Goal: Information Seeking & Learning: Learn about a topic

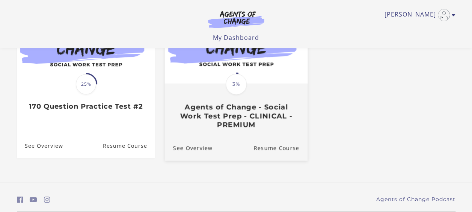
scroll to position [106, 0]
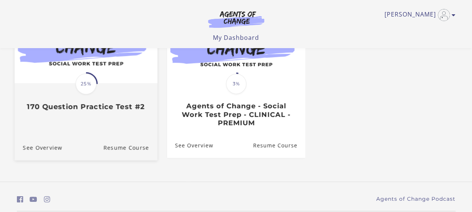
click at [94, 111] on h3 "170 Question Practice Test #2" at bounding box center [86, 106] width 126 height 9
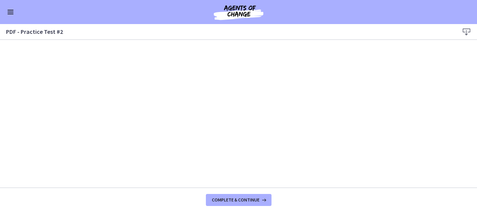
click at [13, 15] on button "Enable menu" at bounding box center [10, 12] width 9 height 9
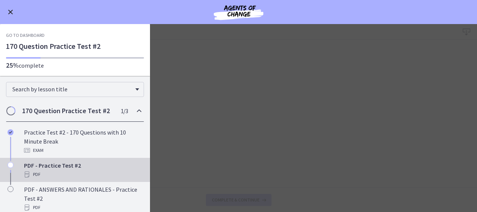
click at [18, 33] on link "Go to Dashboard" at bounding box center [25, 35] width 39 height 6
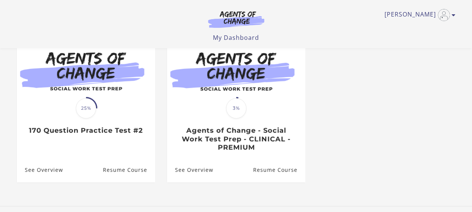
scroll to position [88, 0]
